Goal: Task Accomplishment & Management: Manage account settings

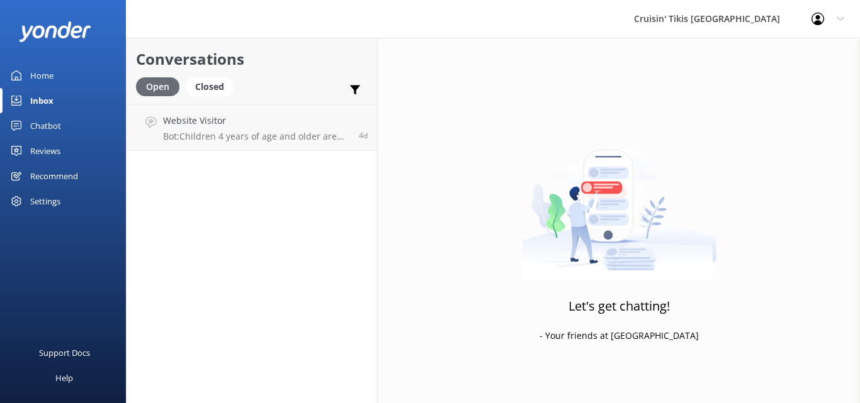
click at [158, 87] on div "Open" at bounding box center [157, 86] width 43 height 19
click at [48, 99] on div "Inbox" at bounding box center [41, 100] width 23 height 25
click at [49, 122] on div "Chatbot" at bounding box center [45, 125] width 31 height 25
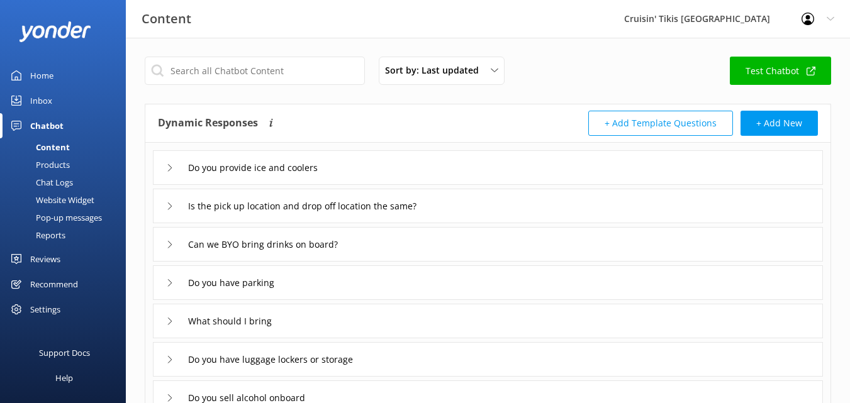
click at [59, 161] on div "Products" at bounding box center [39, 165] width 62 height 18
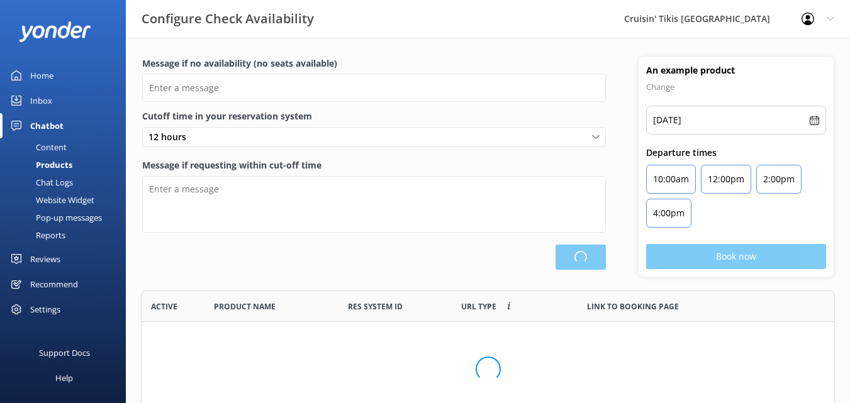
scroll to position [117, 685]
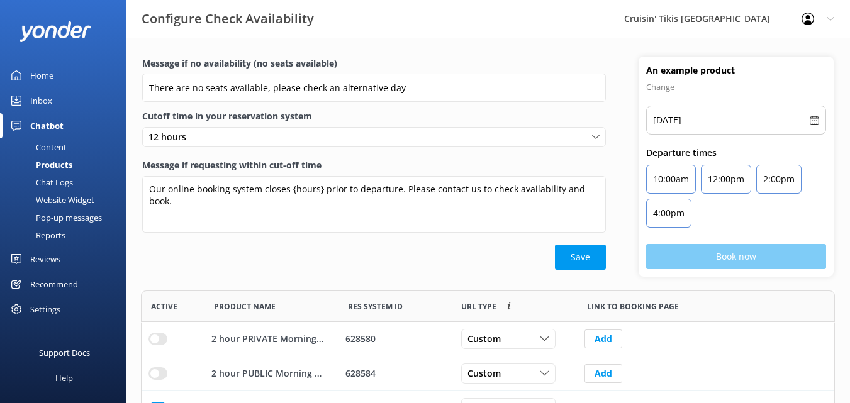
type input "There are no seats available, please check an alternative day"
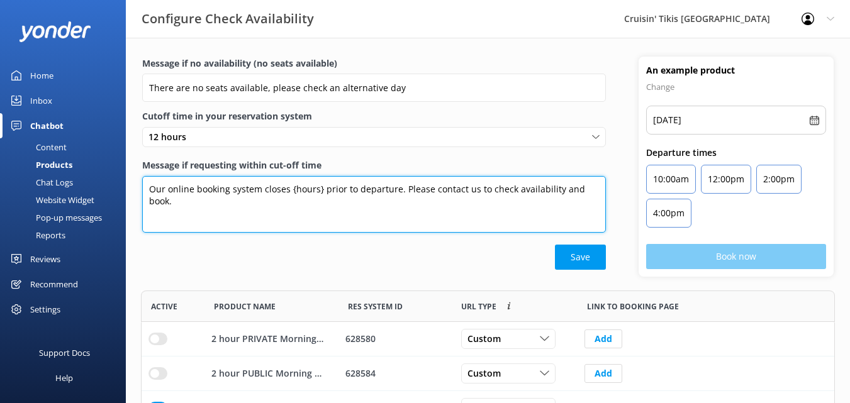
click at [318, 188] on textarea "Our online booking system closes {hours} prior to departure. Please contact us …" at bounding box center [374, 204] width 464 height 57
type textarea "Our online booking system closes 12 hours prior to departure. Please contact us…"
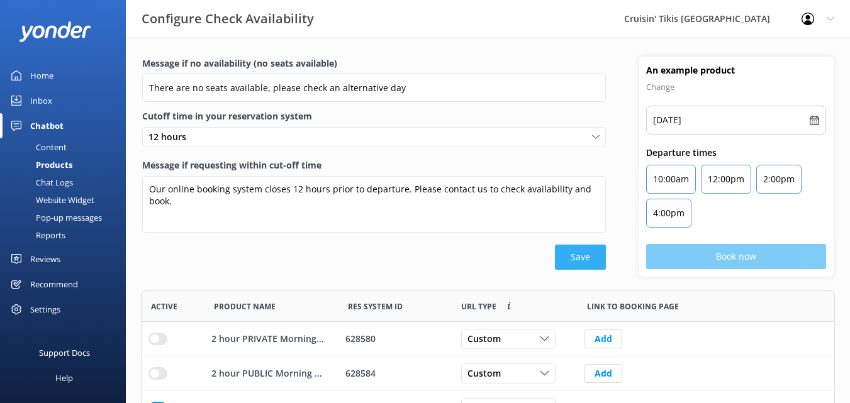
click at [568, 257] on button "Save" at bounding box center [580, 257] width 51 height 25
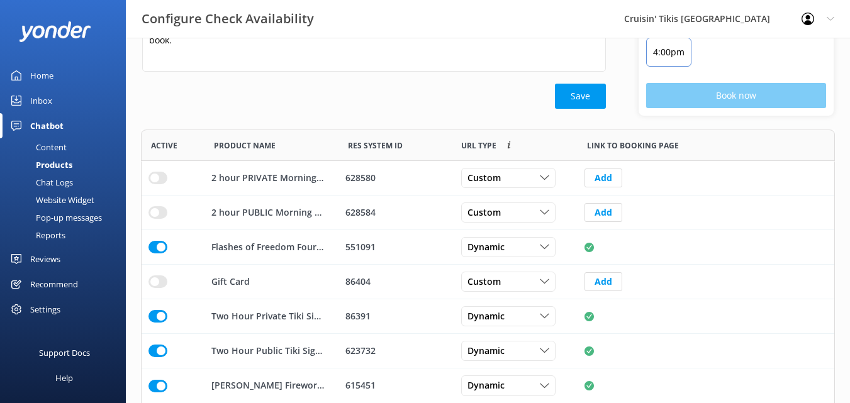
scroll to position [162, 0]
click at [161, 245] on input "row" at bounding box center [158, 246] width 19 height 13
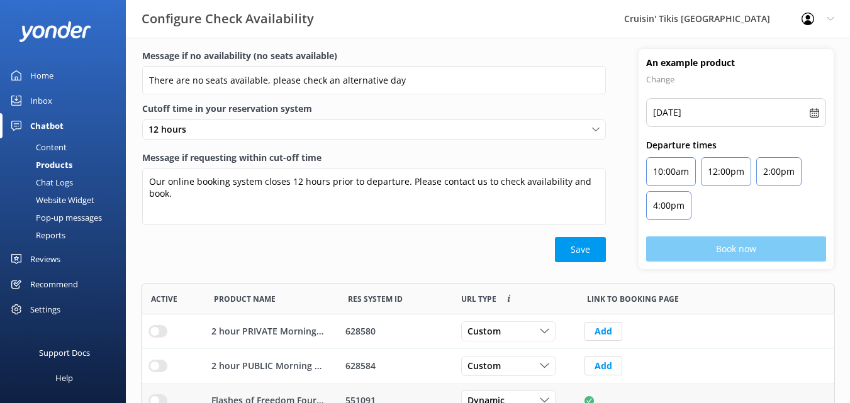
scroll to position [0, 0]
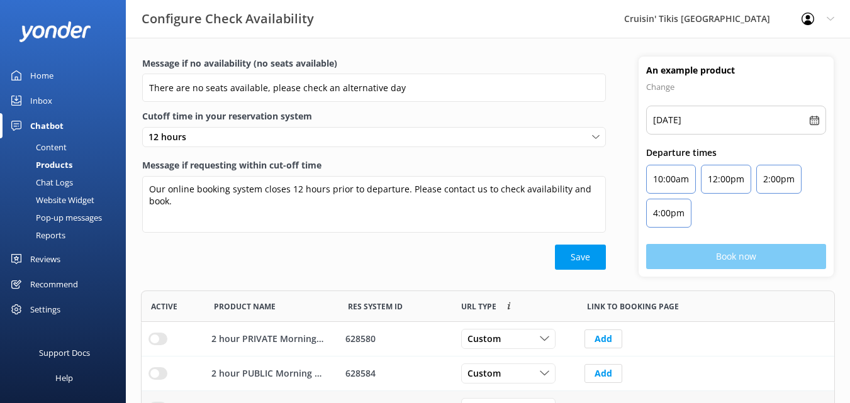
click at [68, 180] on div "Chat Logs" at bounding box center [40, 183] width 65 height 18
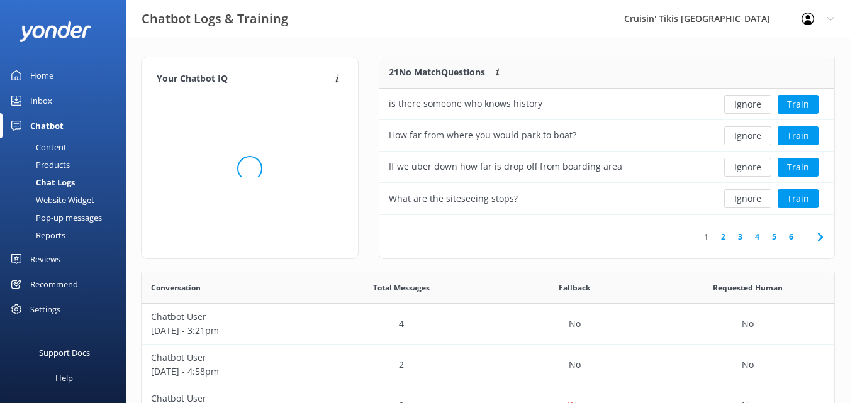
scroll to position [149, 445]
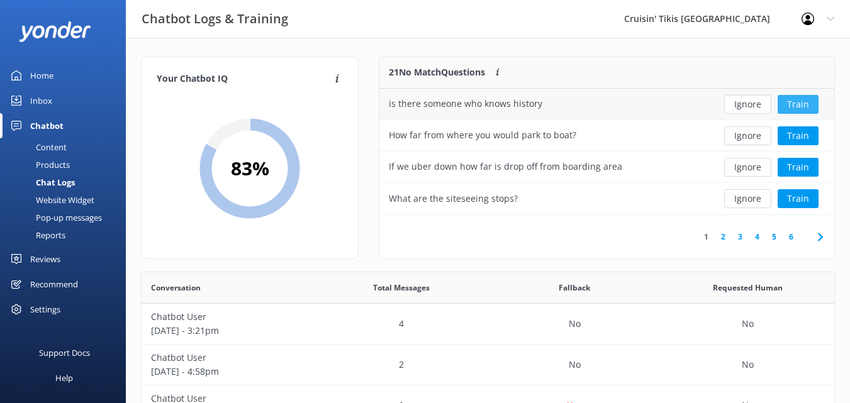
click at [795, 103] on button "Train" at bounding box center [798, 104] width 41 height 19
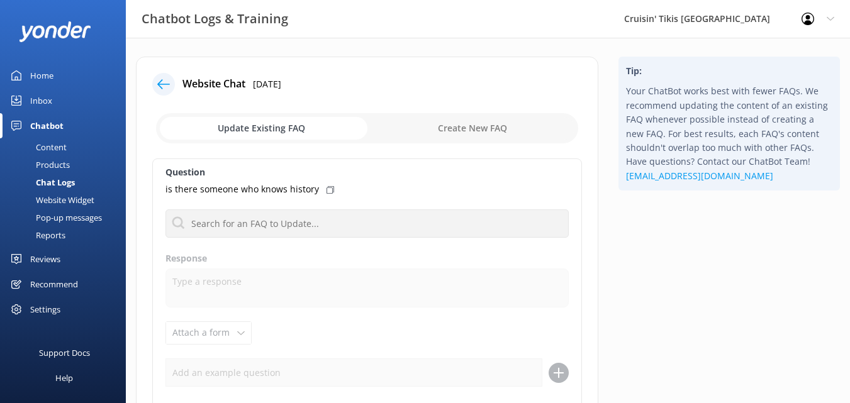
click at [160, 82] on use at bounding box center [163, 83] width 13 height 9
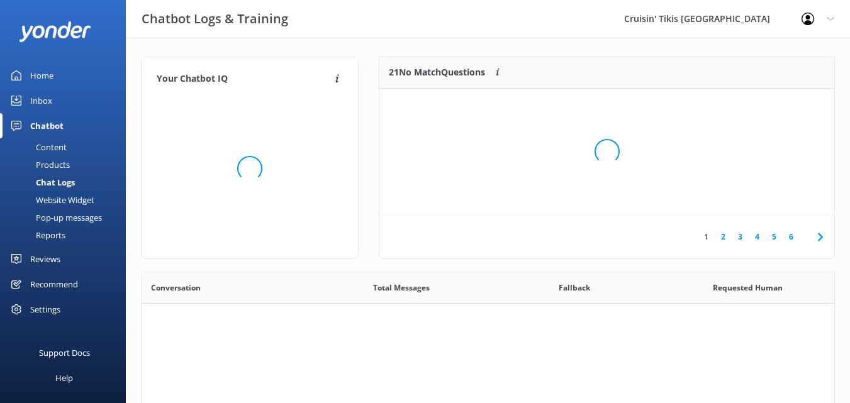
scroll to position [432, 683]
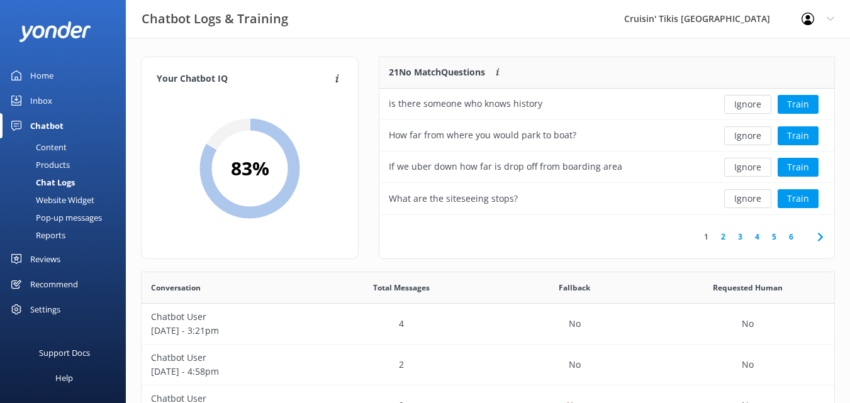
click at [74, 217] on div "Pop-up messages" at bounding box center [55, 218] width 94 height 18
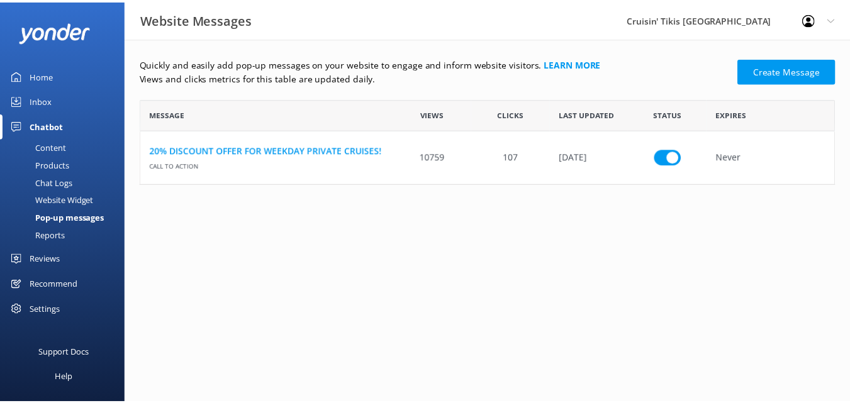
scroll to position [10, 10]
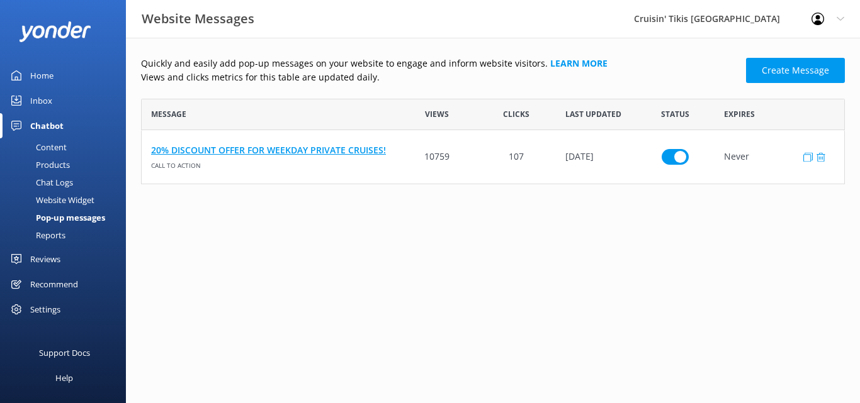
click at [296, 147] on link "20% DISCOUNT OFFER FOR WEEKDAY PRIVATE CRUISES!" at bounding box center [269, 150] width 237 height 14
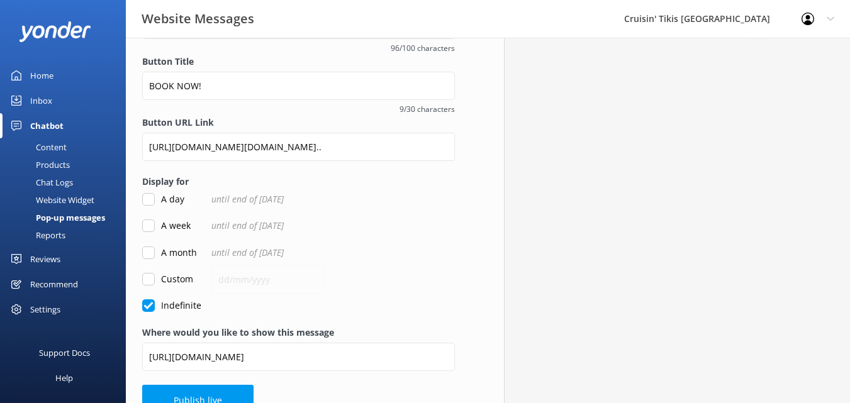
scroll to position [246, 0]
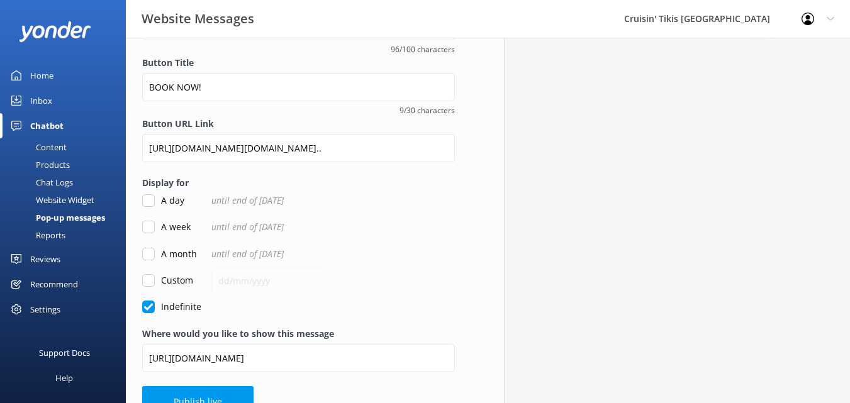
click at [150, 276] on input "Custom" at bounding box center [148, 280] width 13 height 13
checkbox input "true"
checkbox input "false"
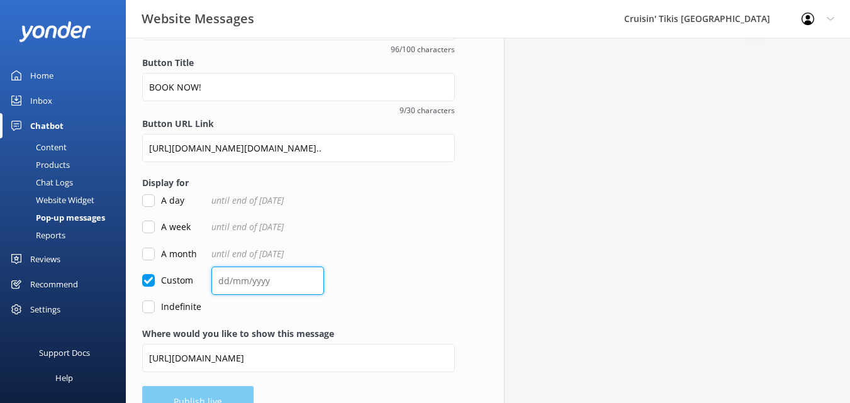
click at [268, 284] on input "text" at bounding box center [267, 281] width 113 height 28
type input "[DATE]"
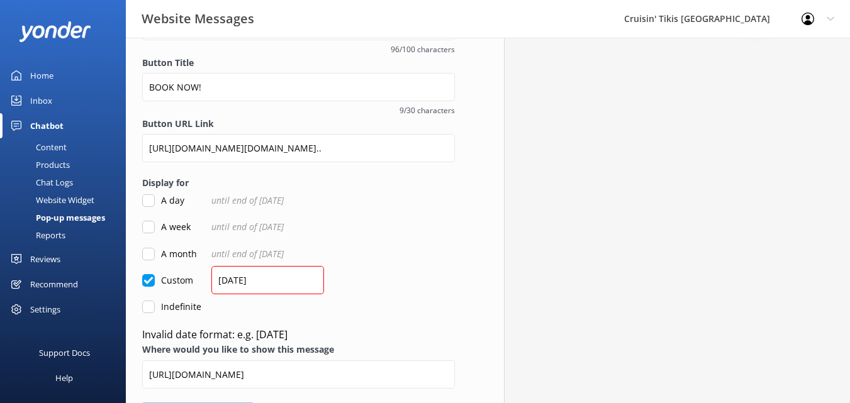
click at [218, 398] on div "Overview Call To Action Promote something special and encourage engagement with…" at bounding box center [298, 119] width 345 height 655
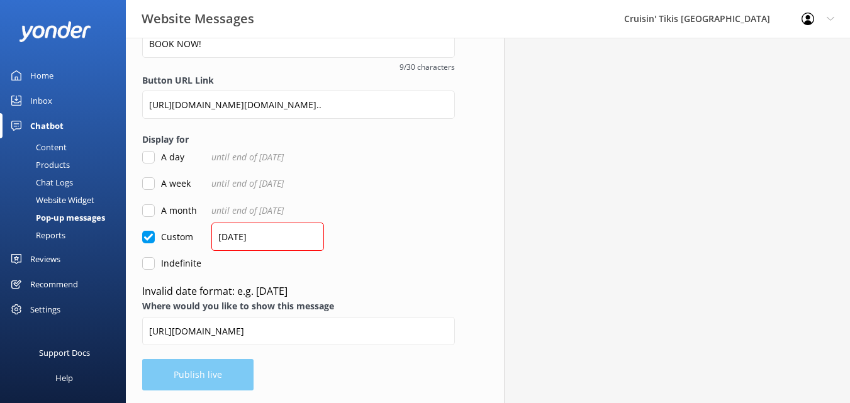
click at [220, 381] on div "Overview Call To Action Promote something special and encourage engagement with…" at bounding box center [298, 75] width 345 height 655
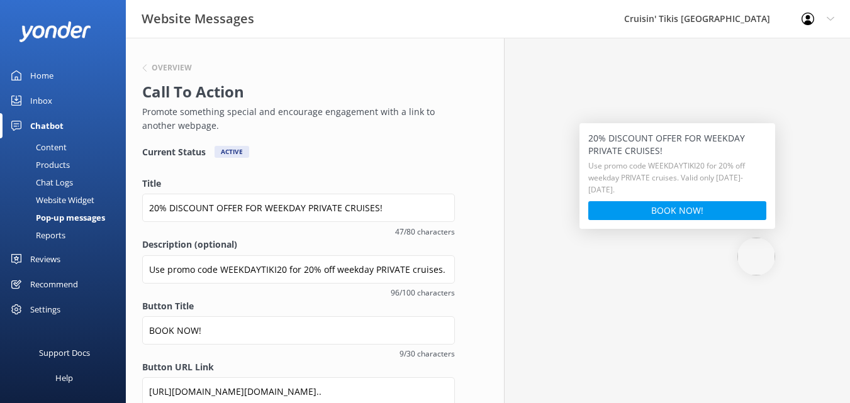
scroll to position [0, 0]
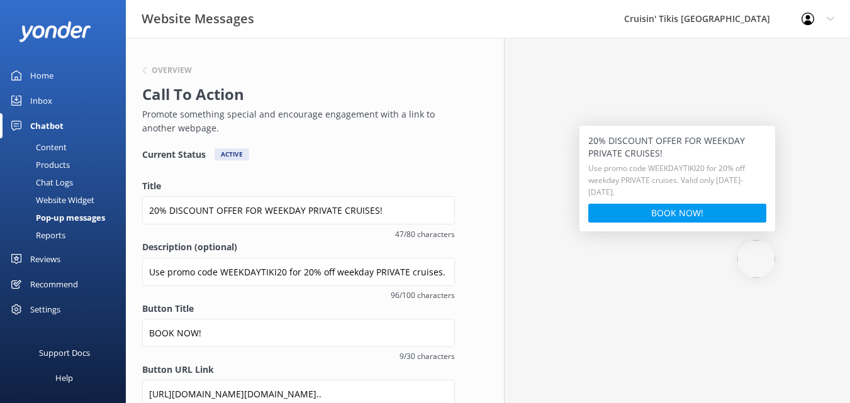
click at [43, 99] on div "Inbox" at bounding box center [41, 100] width 22 height 25
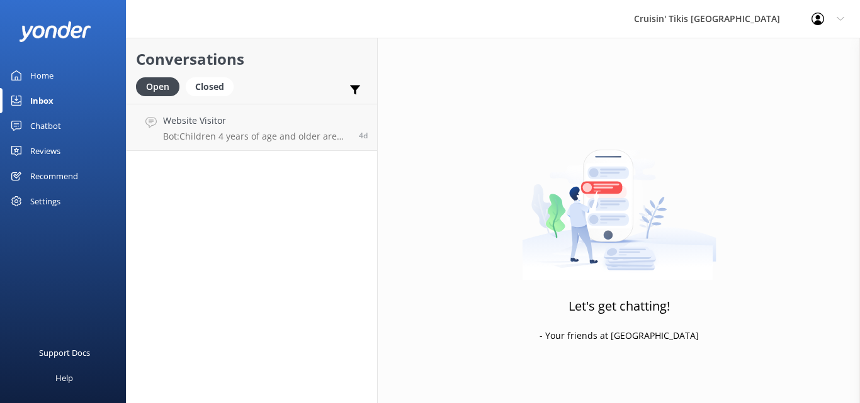
click at [41, 72] on div "Home" at bounding box center [41, 75] width 23 height 25
